Goal: Task Accomplishment & Management: Manage account settings

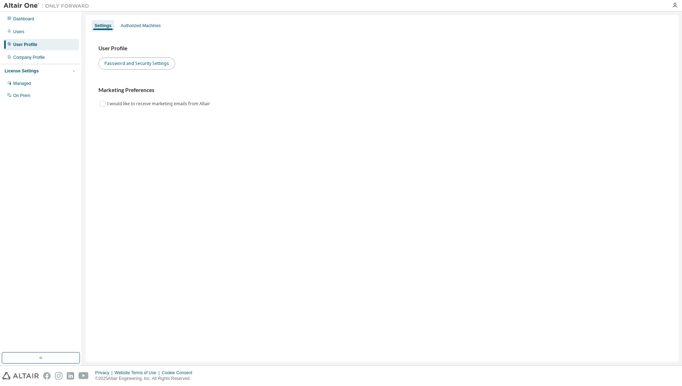
click at [132, 65] on button "Password and Security Settings" at bounding box center [136, 63] width 77 height 12
click at [27, 33] on div "Users" at bounding box center [41, 31] width 76 height 11
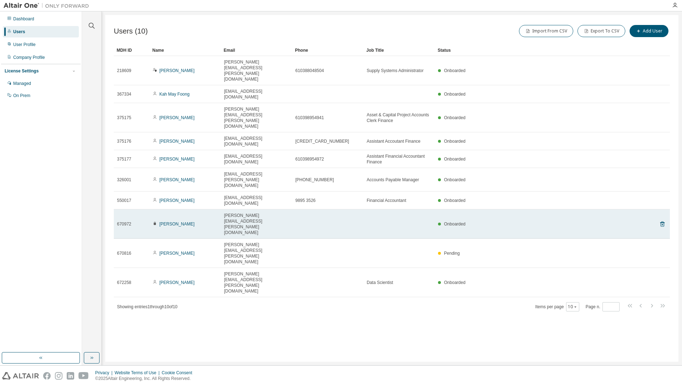
click at [200, 221] on div "[PERSON_NAME]" at bounding box center [185, 224] width 65 height 6
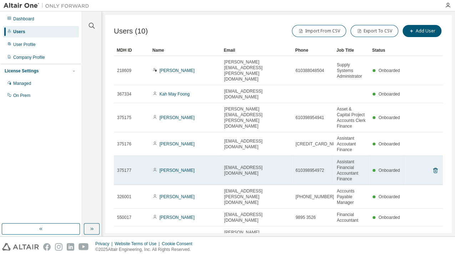
scroll to position [46, 0]
